Goal: Task Accomplishment & Management: Use online tool/utility

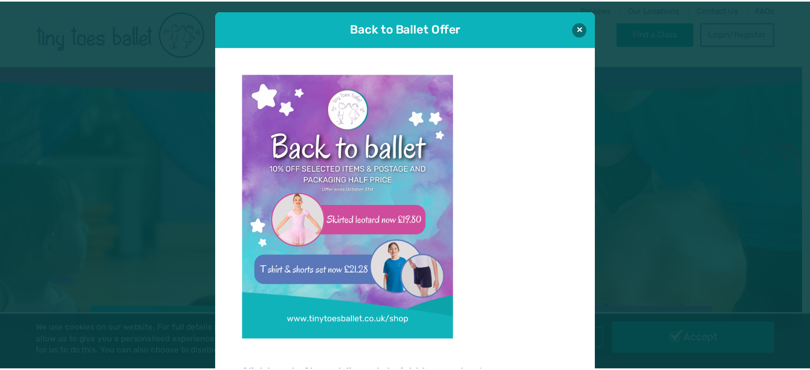
scroll to position [11, 0]
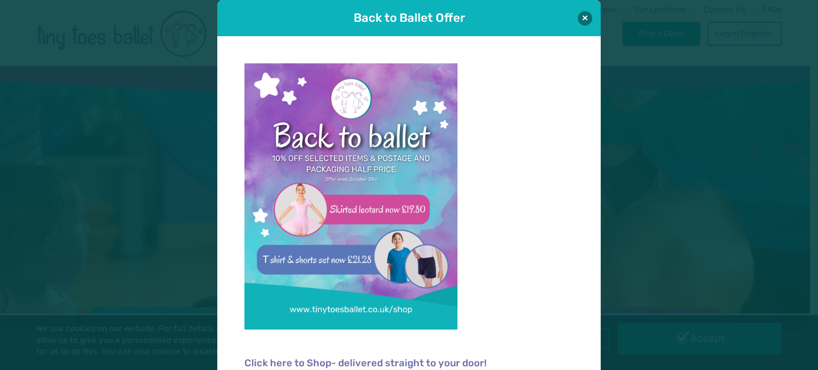
click at [576, 12] on div "Back to Ballet Offer" at bounding box center [408, 18] width 383 height 36
click at [579, 17] on button at bounding box center [585, 18] width 14 height 14
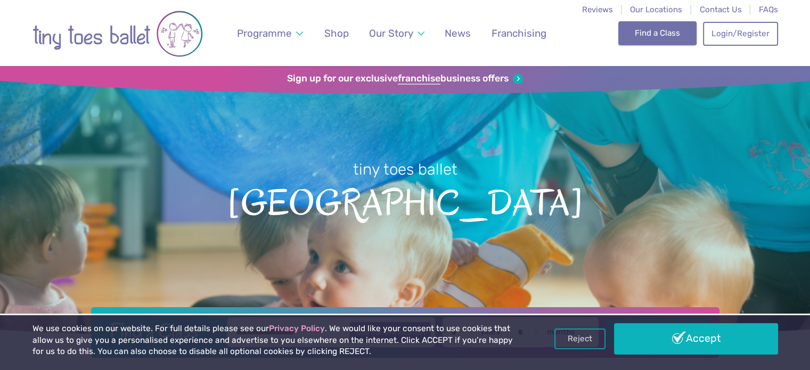
click at [665, 32] on link "Find a Class" at bounding box center [657, 32] width 78 height 23
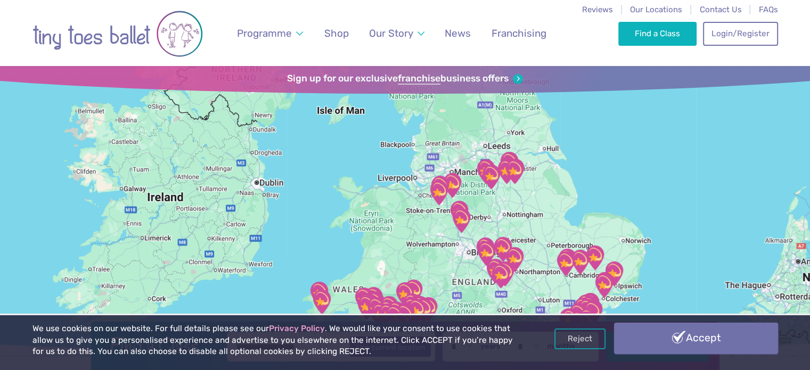
click at [647, 336] on link "Accept" at bounding box center [696, 338] width 164 height 31
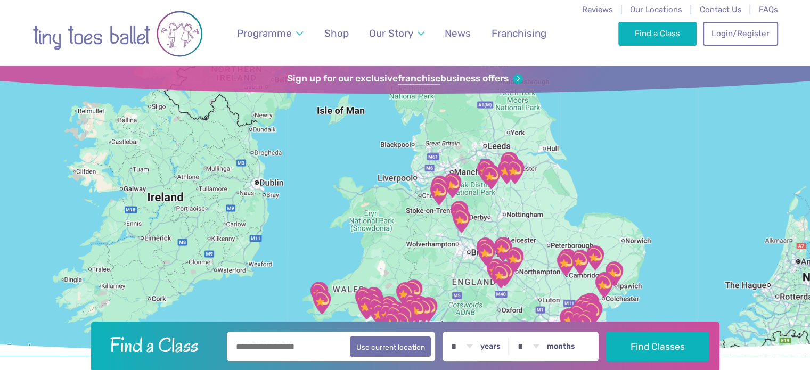
click at [647, 336] on button "Find Classes" at bounding box center [657, 347] width 103 height 30
type input "*********"
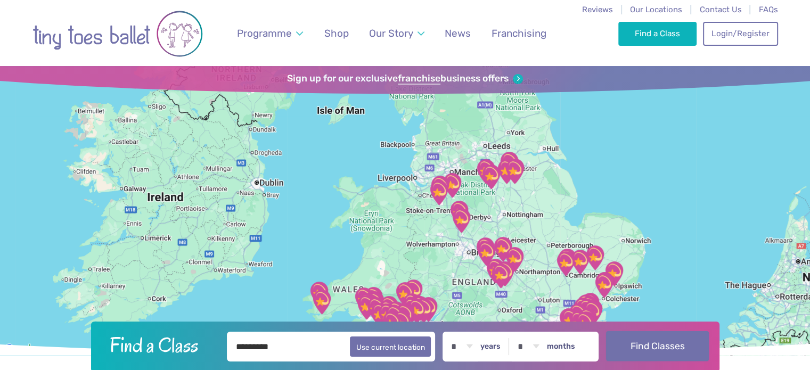
click at [652, 347] on button "Find Classes" at bounding box center [657, 346] width 103 height 30
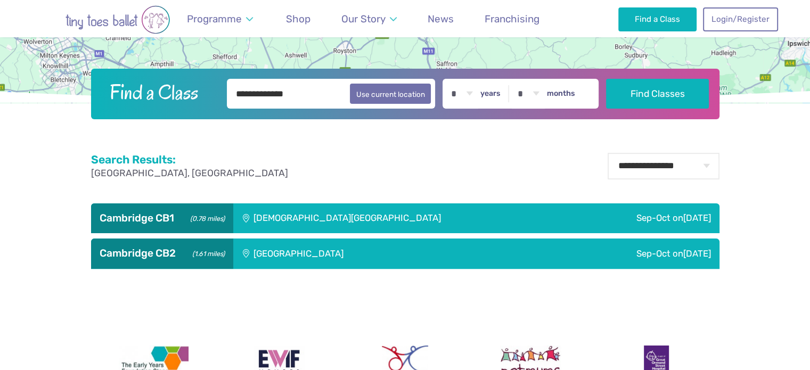
scroll to position [253, 0]
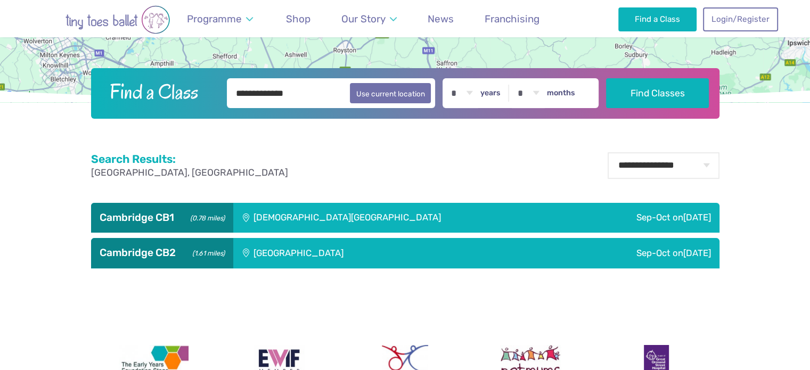
click at [377, 210] on div "[DEMOGRAPHIC_DATA][GEOGRAPHIC_DATA]" at bounding box center [403, 218] width 341 height 30
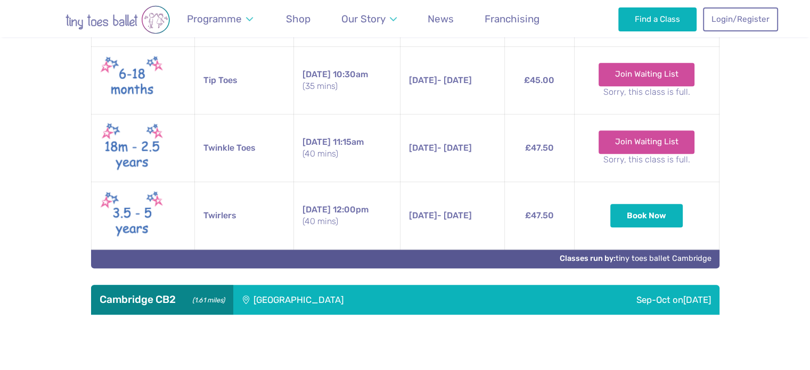
scroll to position [645, 0]
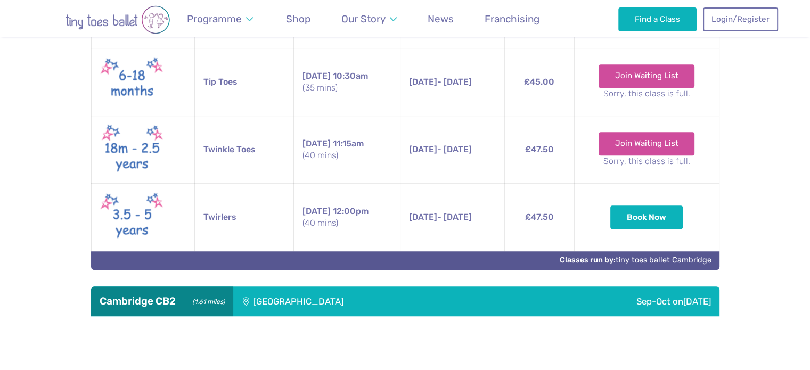
click at [209, 300] on small "(1.61 miles)" at bounding box center [207, 300] width 36 height 11
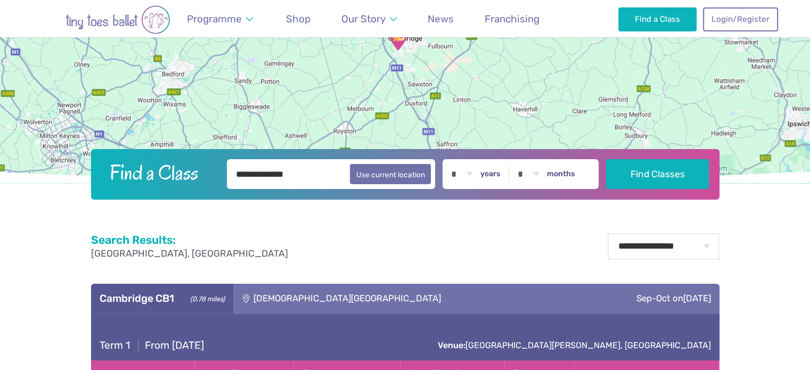
scroll to position [0, 0]
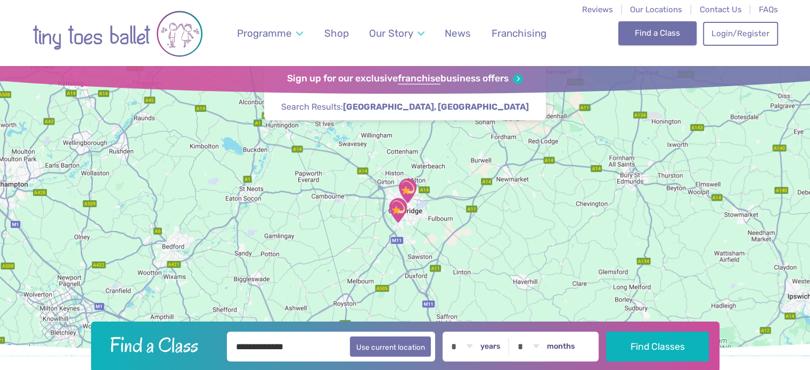
click at [686, 30] on link "Find a Class" at bounding box center [657, 32] width 78 height 23
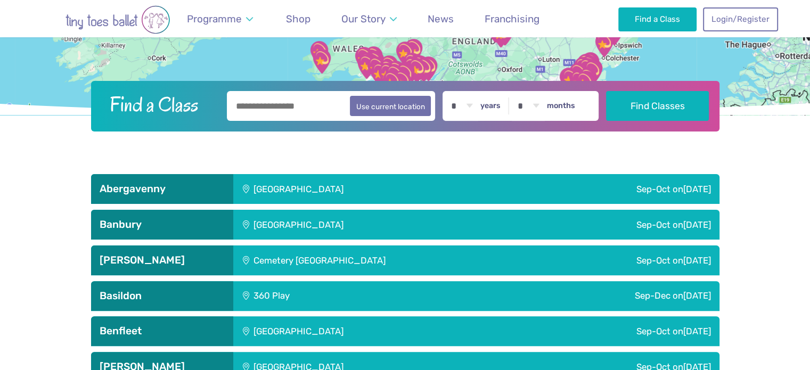
scroll to position [245, 0]
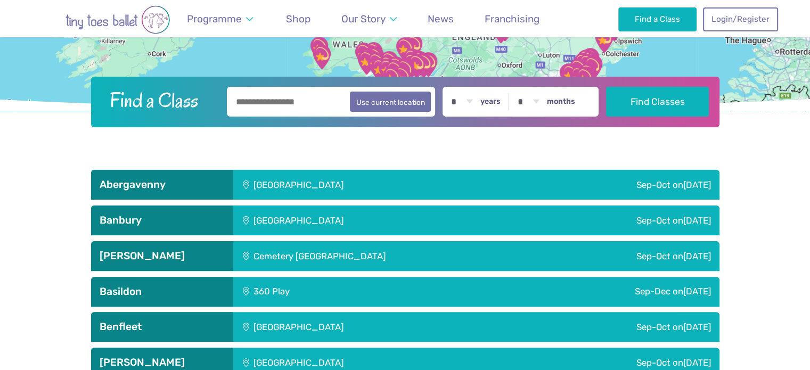
click at [292, 101] on input "text" at bounding box center [331, 102] width 209 height 30
type input "*********"
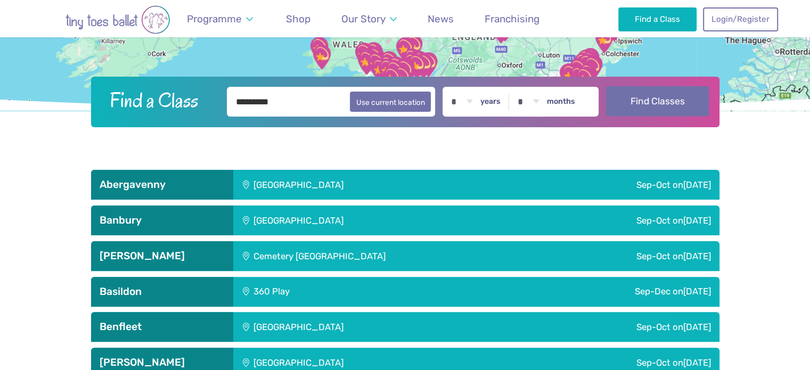
click at [661, 93] on button "Find Classes" at bounding box center [657, 101] width 103 height 30
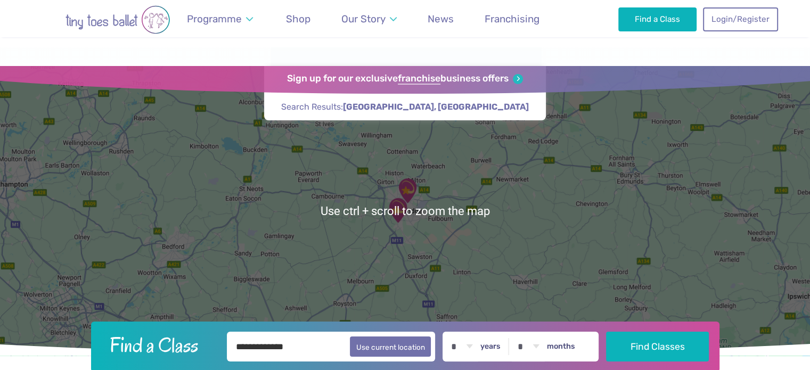
scroll to position [225, 0]
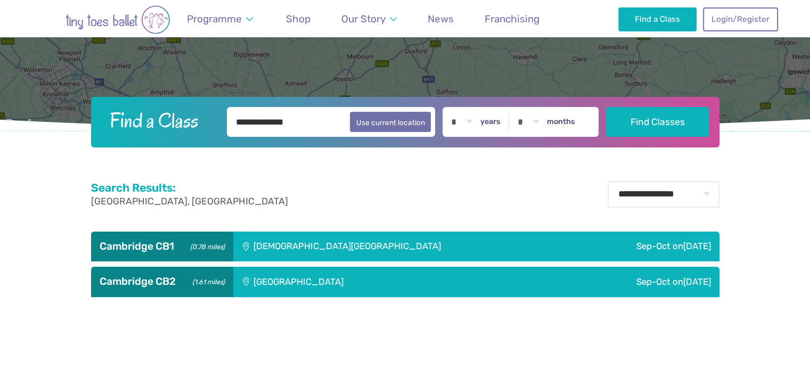
click at [283, 242] on div "[DEMOGRAPHIC_DATA][GEOGRAPHIC_DATA]" at bounding box center [403, 247] width 341 height 30
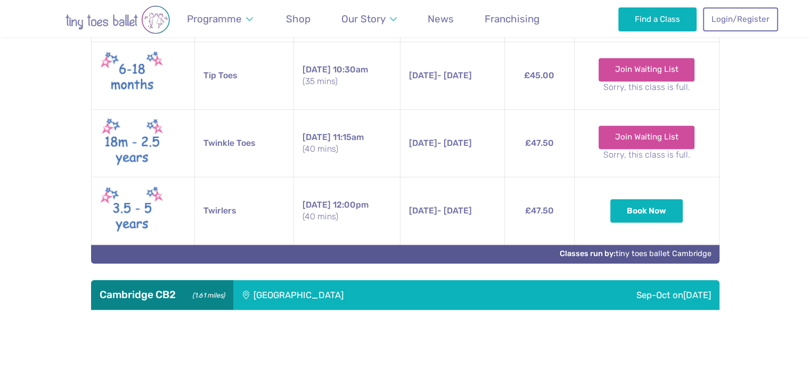
scroll to position [705, 0]
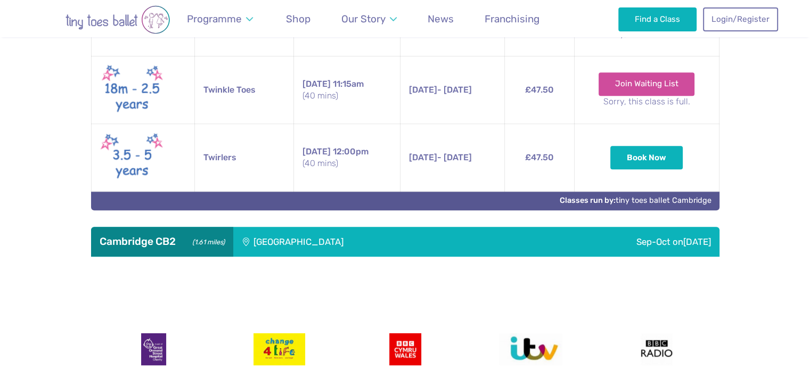
click at [300, 230] on div "[GEOGRAPHIC_DATA]" at bounding box center [370, 242] width 275 height 30
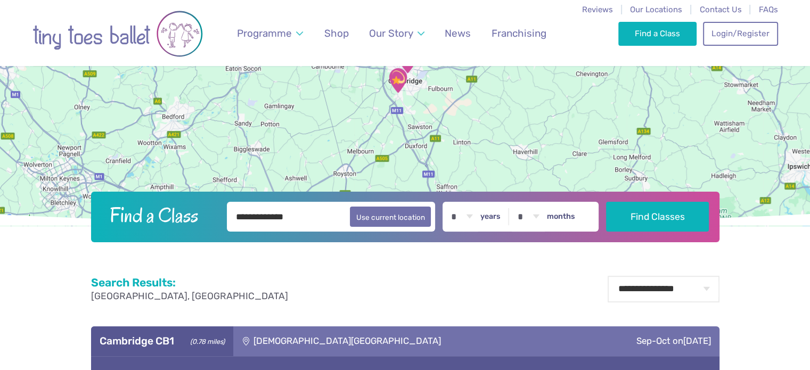
scroll to position [0, 0]
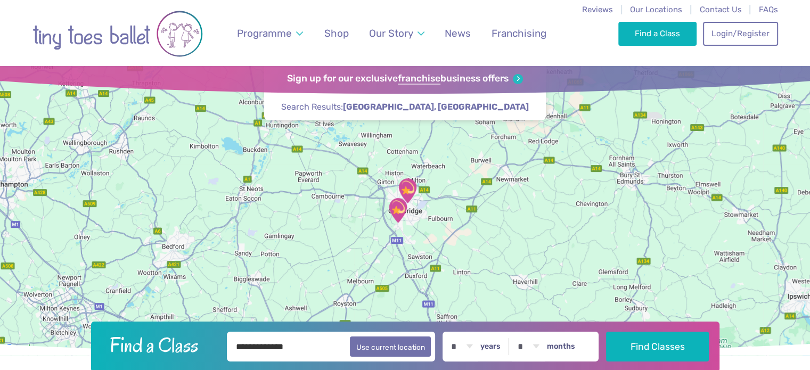
click at [406, 189] on img "St Matthew's Church" at bounding box center [407, 190] width 35 height 35
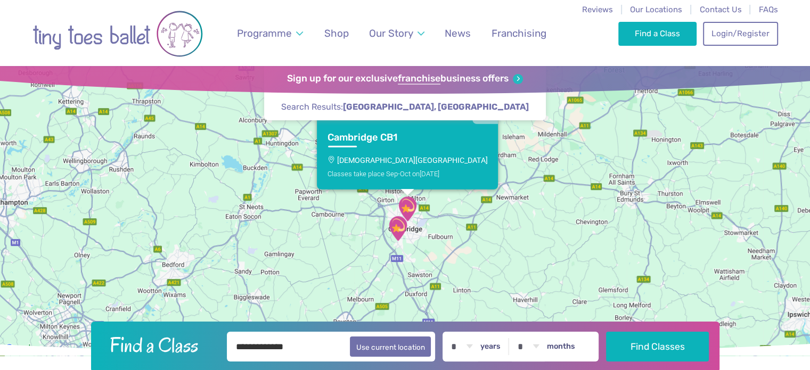
click at [398, 223] on img "Trumpington Village Hall" at bounding box center [397, 228] width 35 height 35
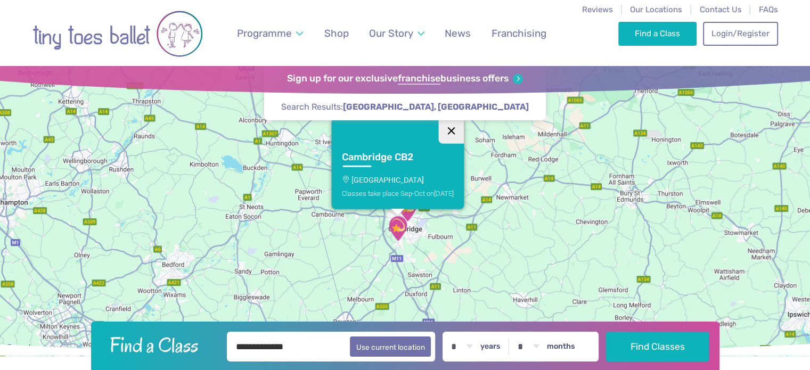
click at [454, 128] on button "Close" at bounding box center [451, 131] width 26 height 26
